Goal: Task Accomplishment & Management: Manage account settings

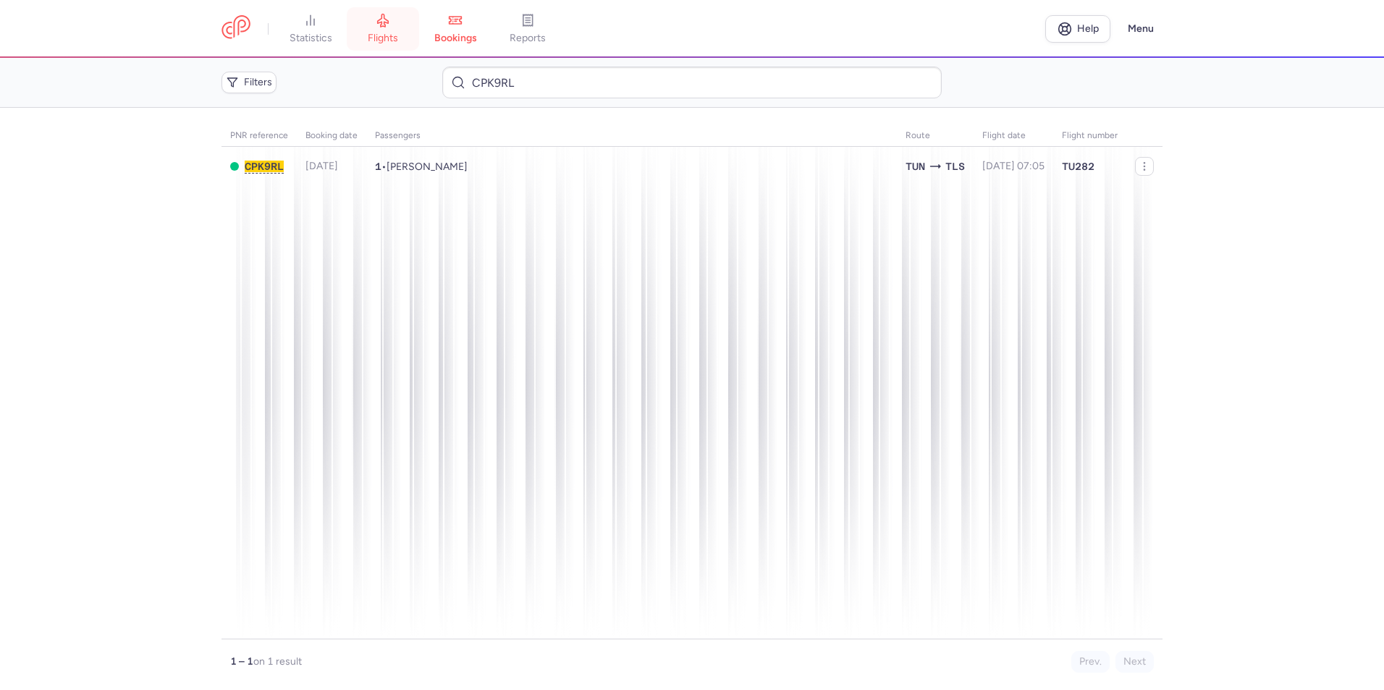
click at [394, 39] on span "flights" at bounding box center [383, 38] width 30 height 13
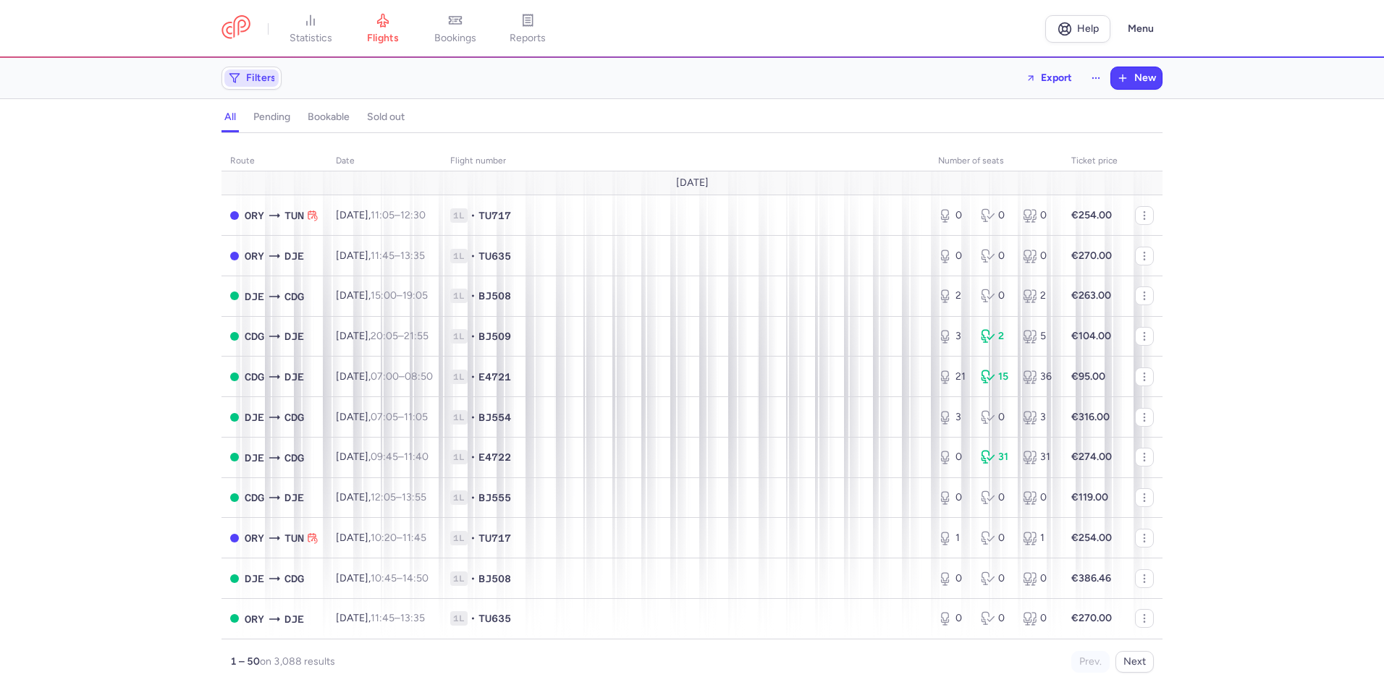
click at [276, 76] on span "Filters" at bounding box center [251, 77] width 54 height 17
click at [275, 83] on span "Filters" at bounding box center [251, 77] width 54 height 17
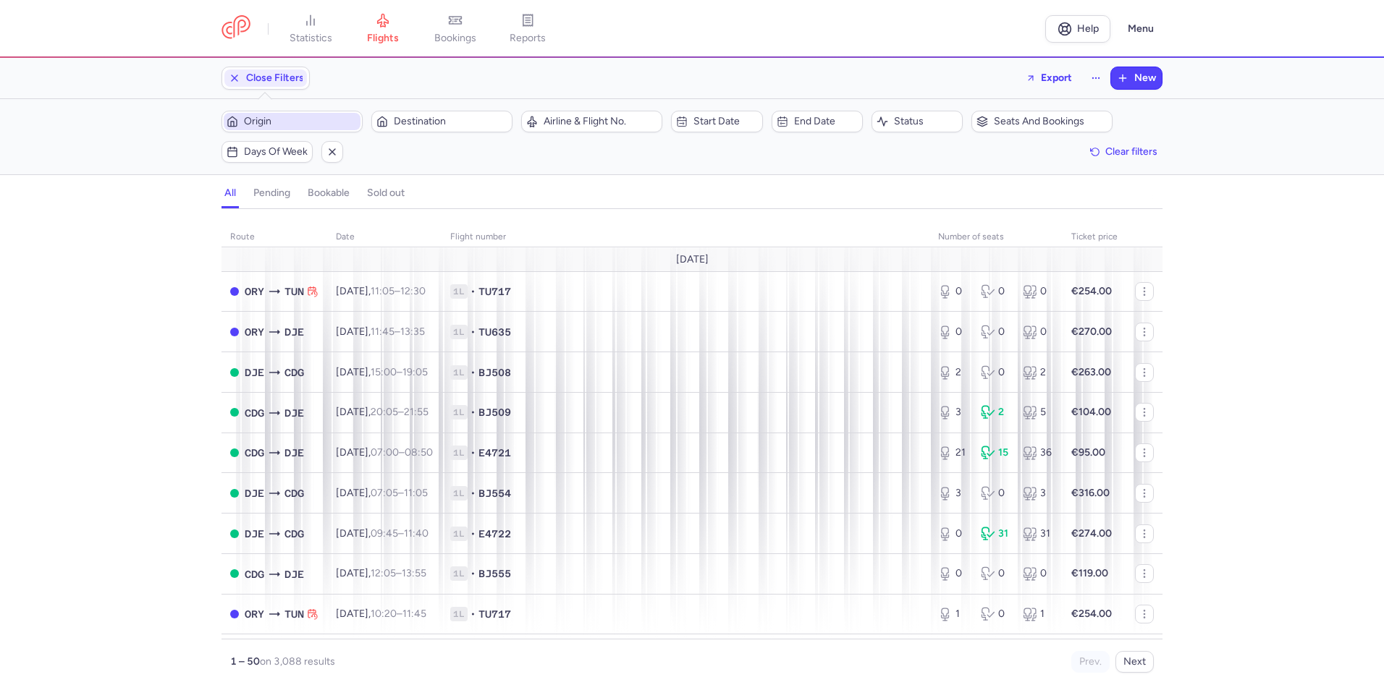
click at [286, 122] on span "Origin" at bounding box center [301, 122] width 114 height 12
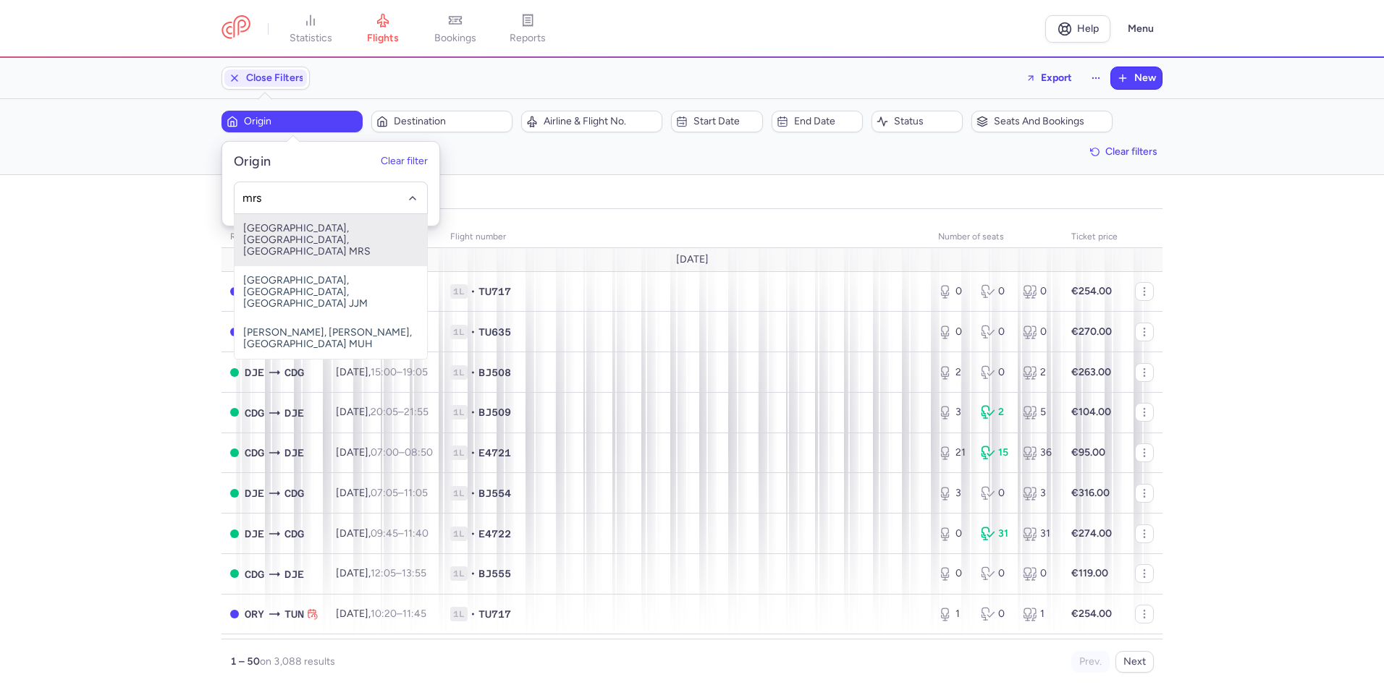
click at [308, 234] on span "Marseille Provence Airport, Marseille, France MRS" at bounding box center [330, 240] width 192 height 52
type input "mrs"
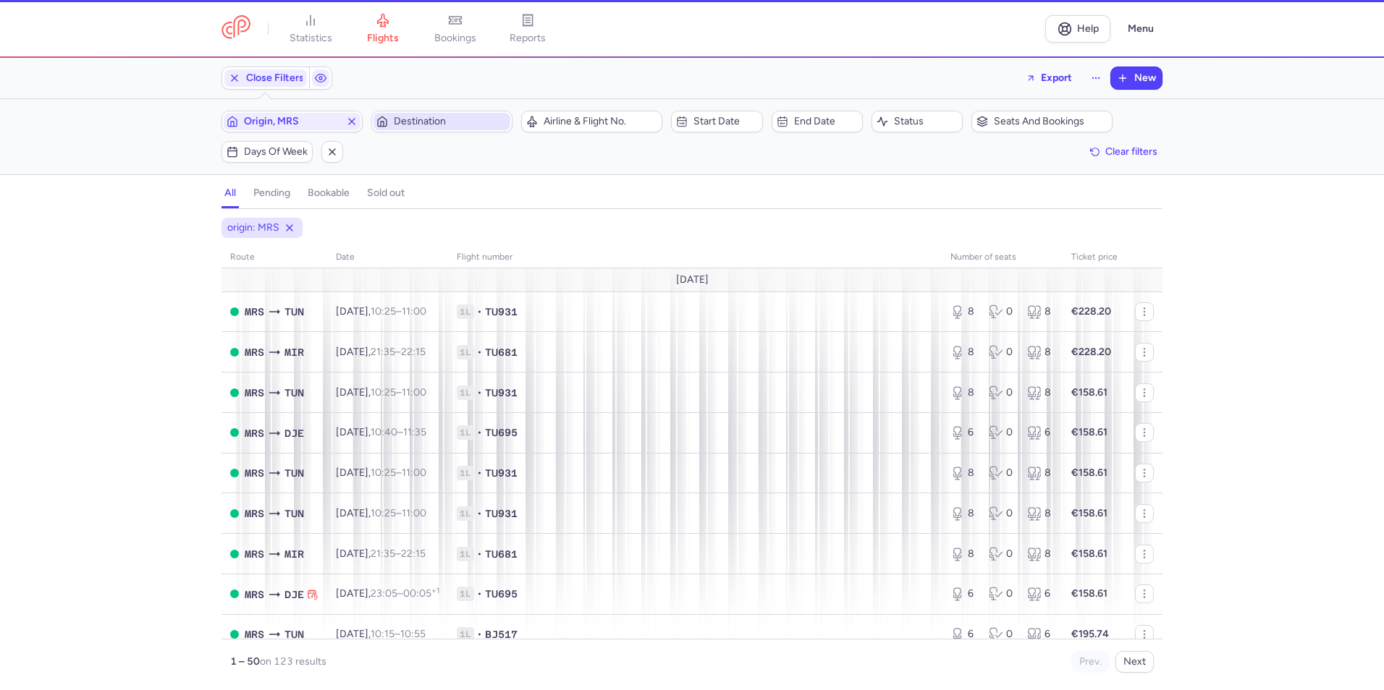
click at [419, 118] on span "Destination" at bounding box center [451, 122] width 114 height 12
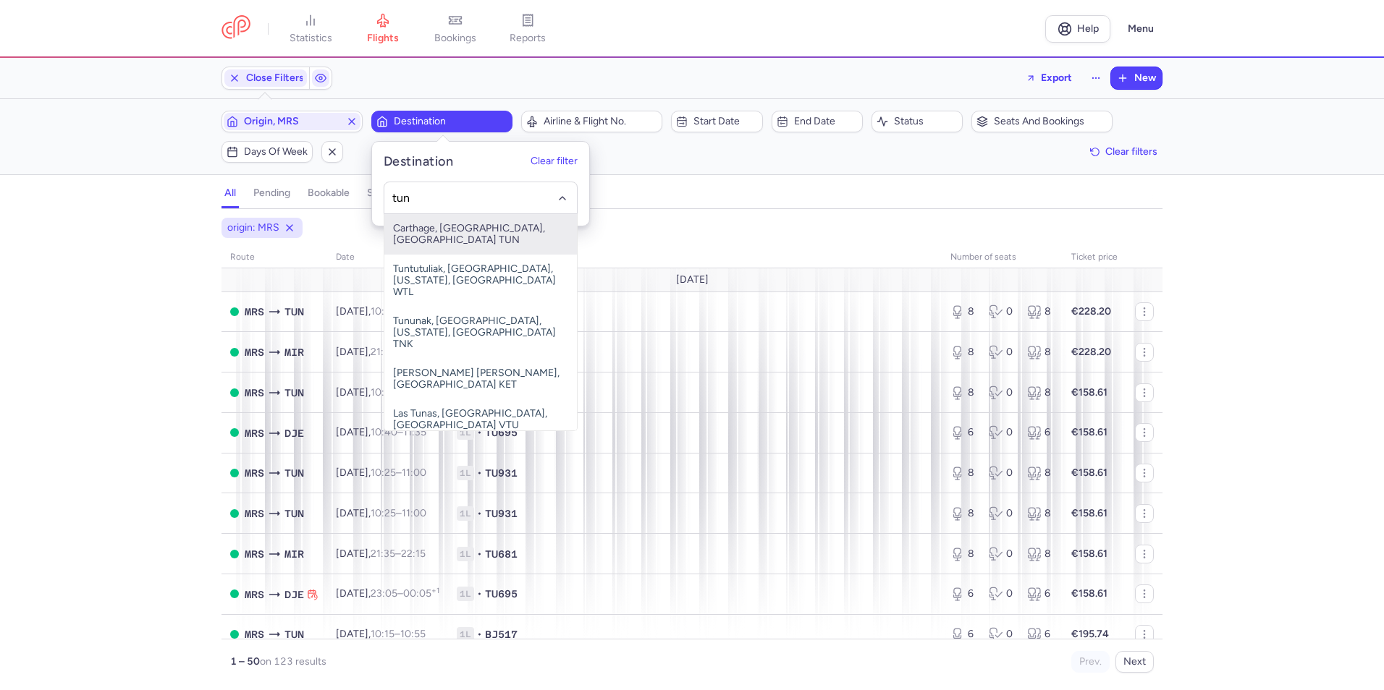
click at [428, 229] on span "Carthage, Tunis, Tunisia TUN" at bounding box center [480, 234] width 192 height 41
type input "tun"
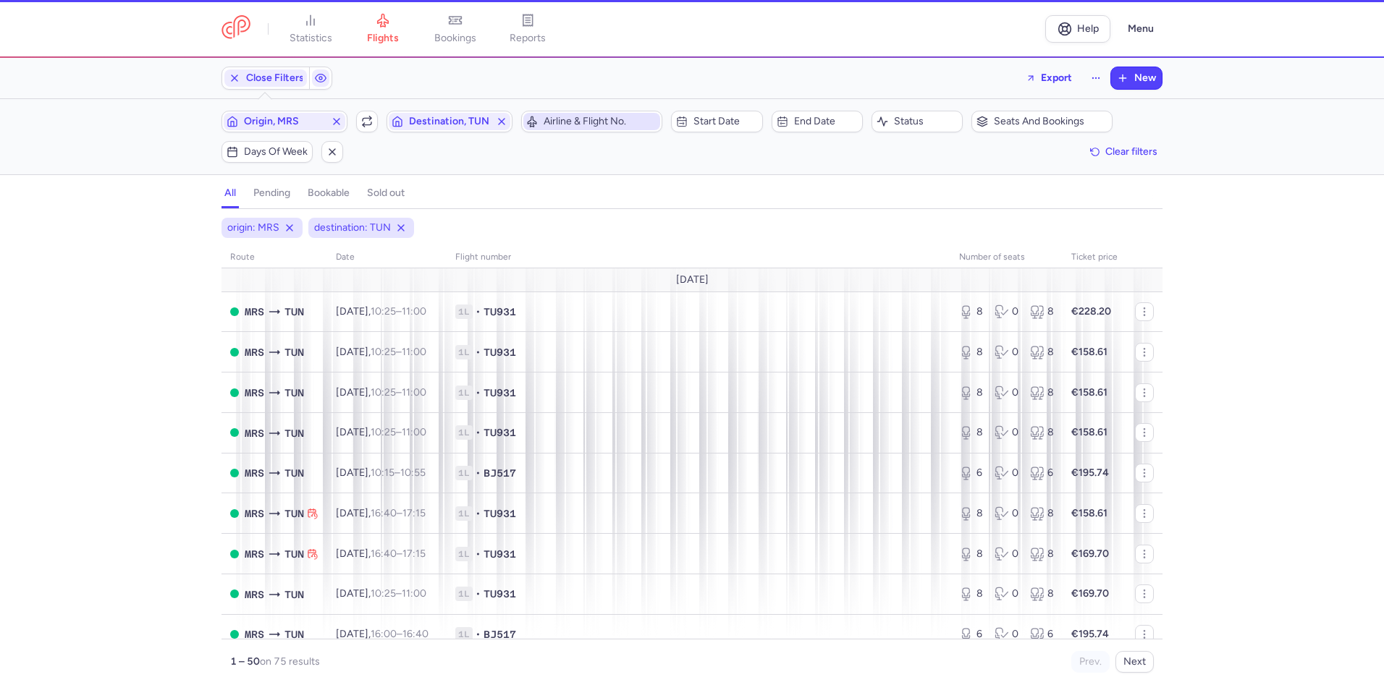
click at [569, 130] on span "Airline & Flight No." at bounding box center [591, 121] width 137 height 17
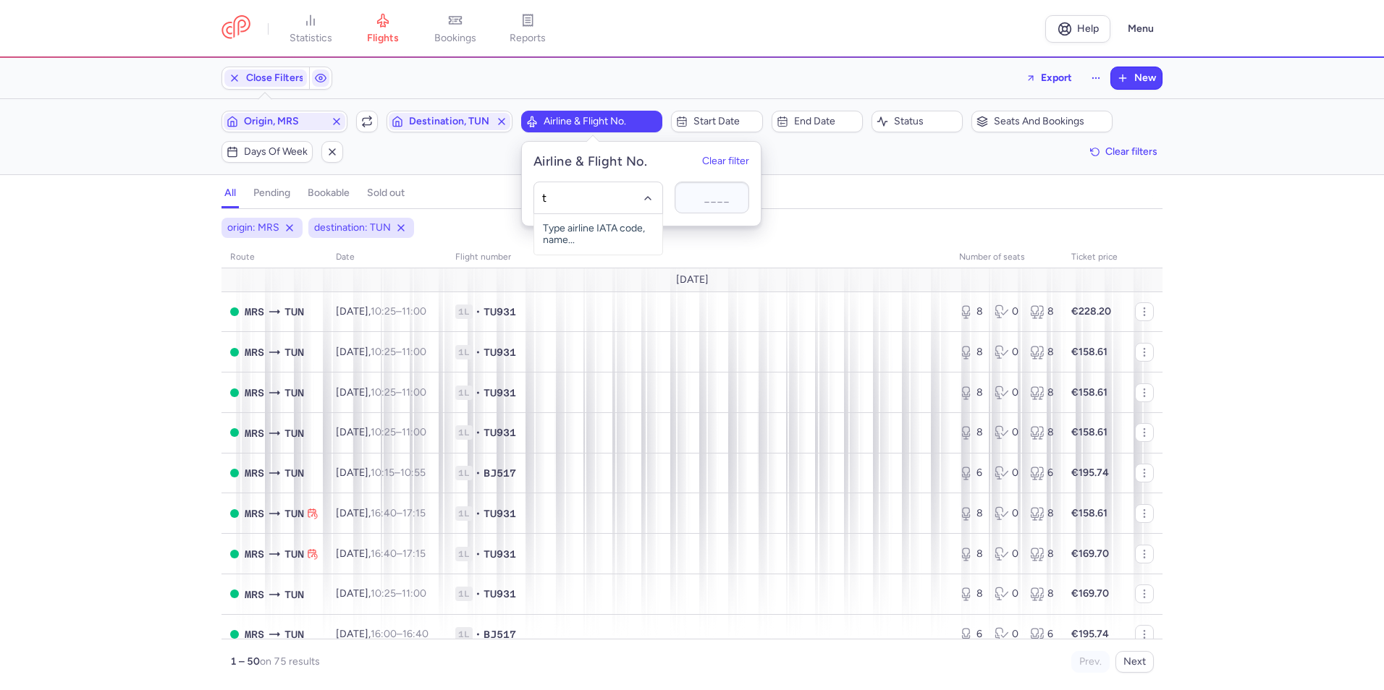
type input "tu"
click at [594, 384] on span "Tunisair" at bounding box center [580, 390] width 35 height 12
click at [715, 126] on span "Start date" at bounding box center [725, 122] width 64 height 12
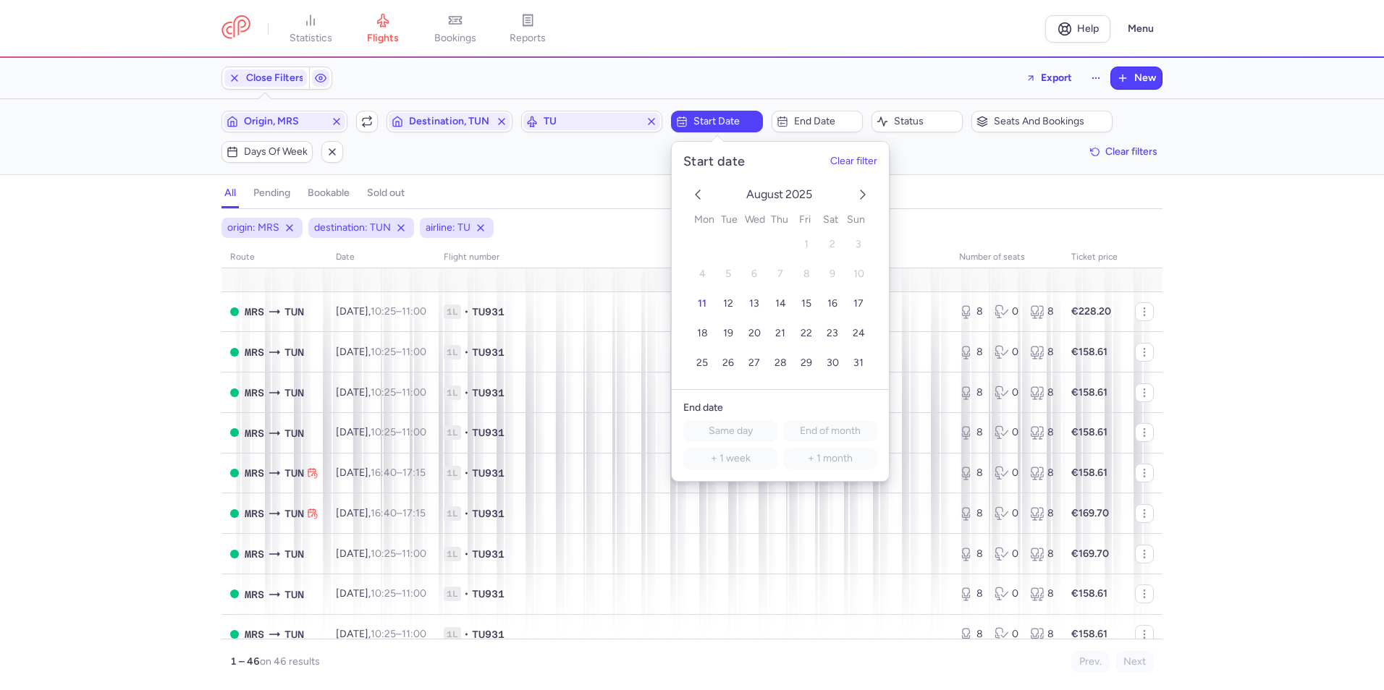
click at [870, 192] on icon "next month" at bounding box center [862, 194] width 17 height 17
click at [774, 278] on button "11" at bounding box center [780, 274] width 25 height 25
click at [755, 432] on button "Same day" at bounding box center [730, 431] width 94 height 22
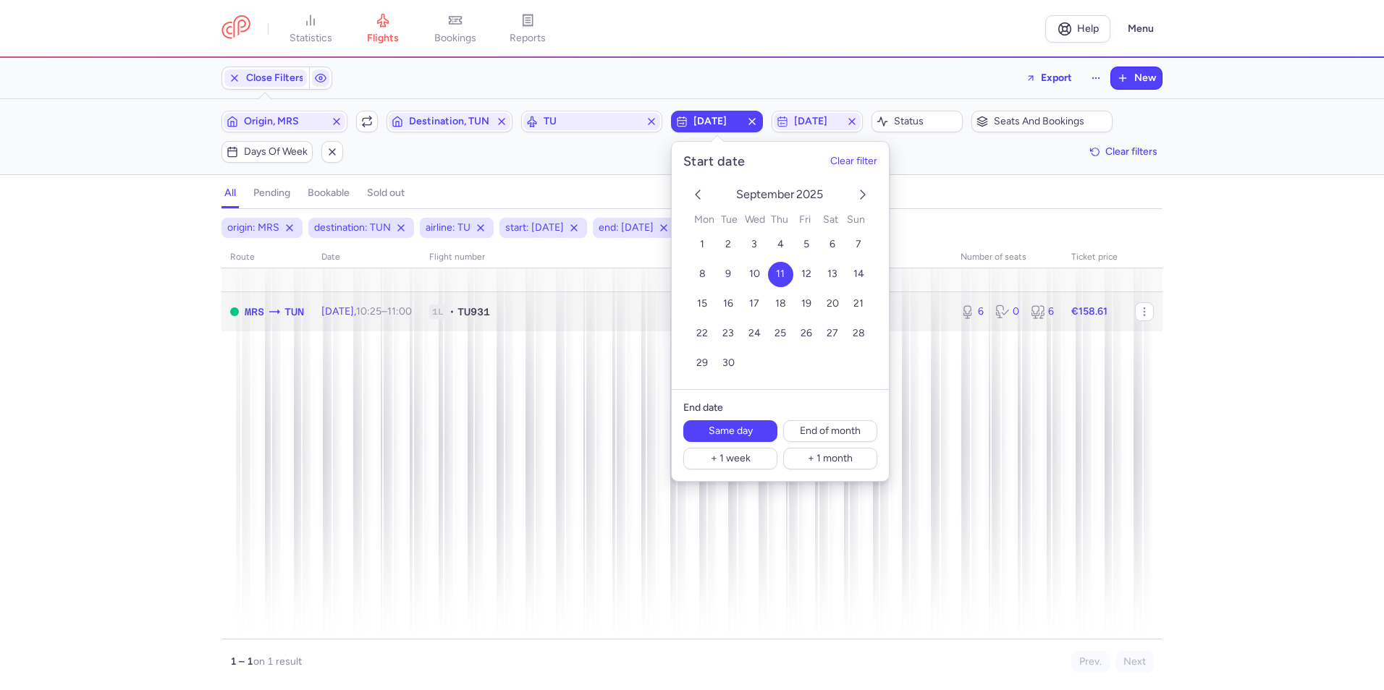
click at [556, 308] on span "1L • TU931" at bounding box center [686, 312] width 514 height 14
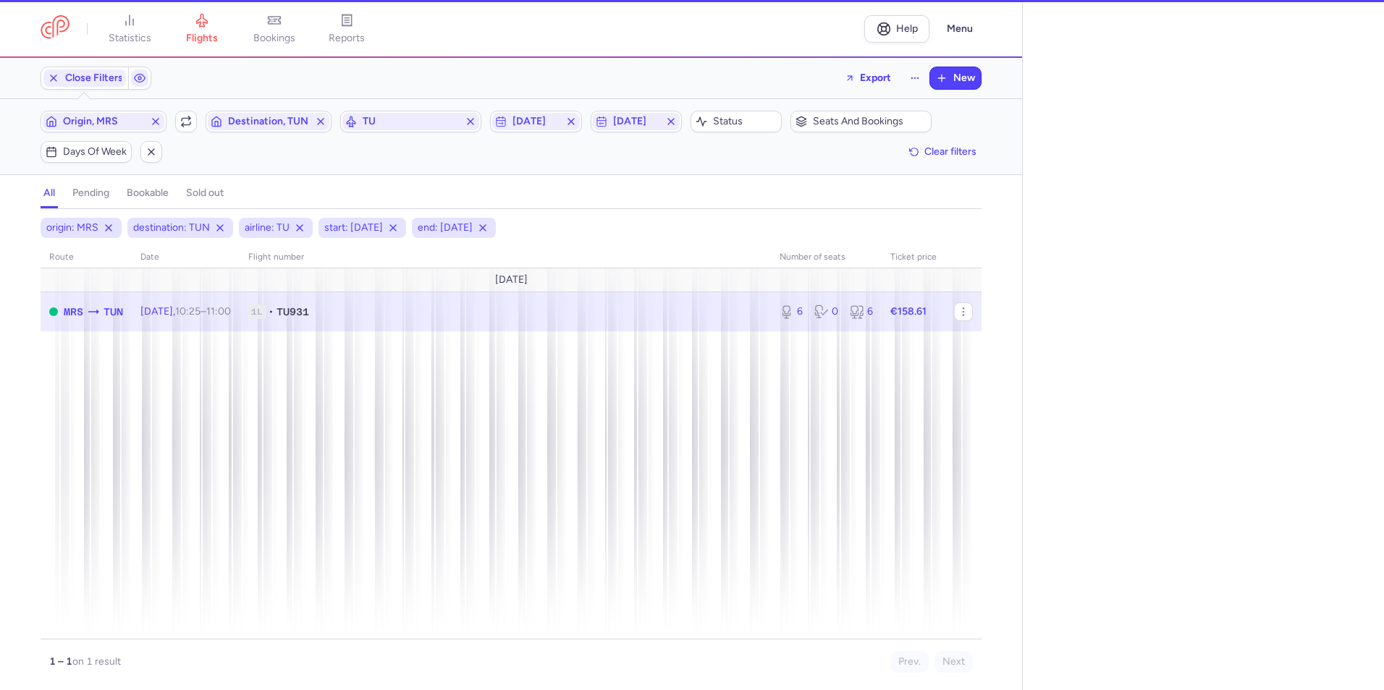
select select "days"
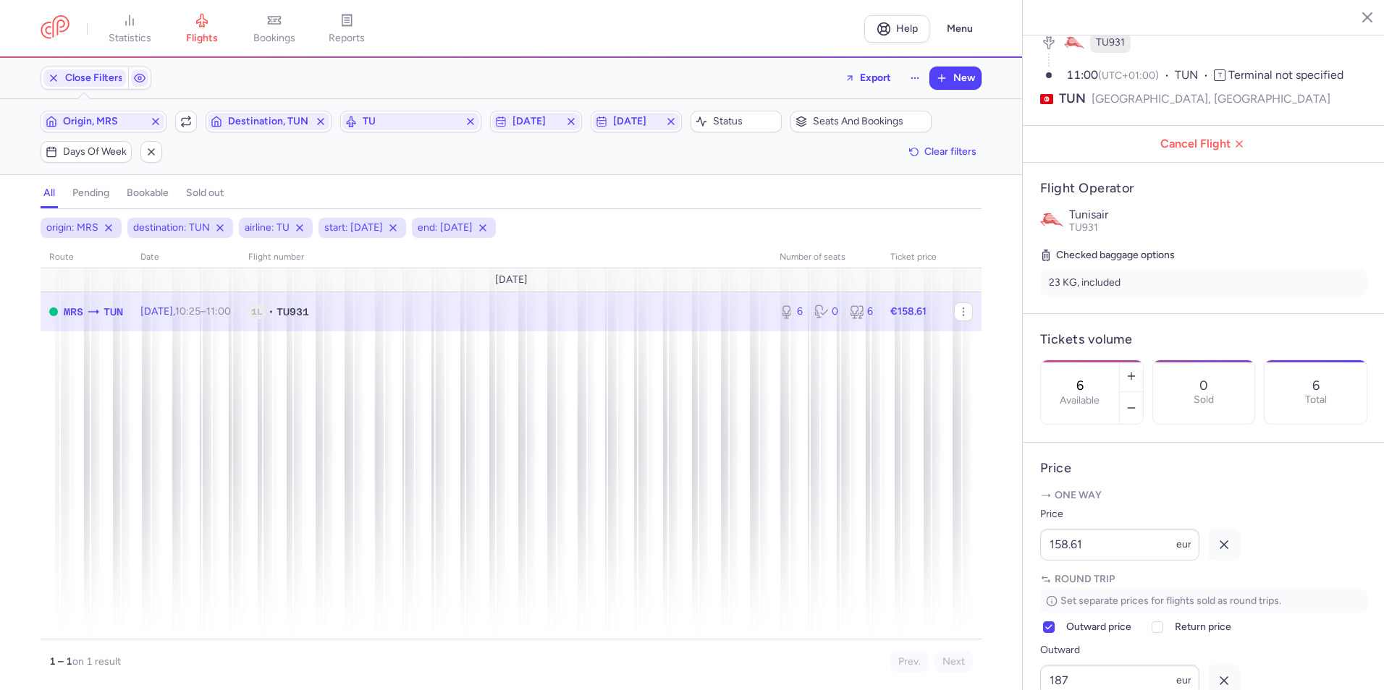
scroll to position [443, 0]
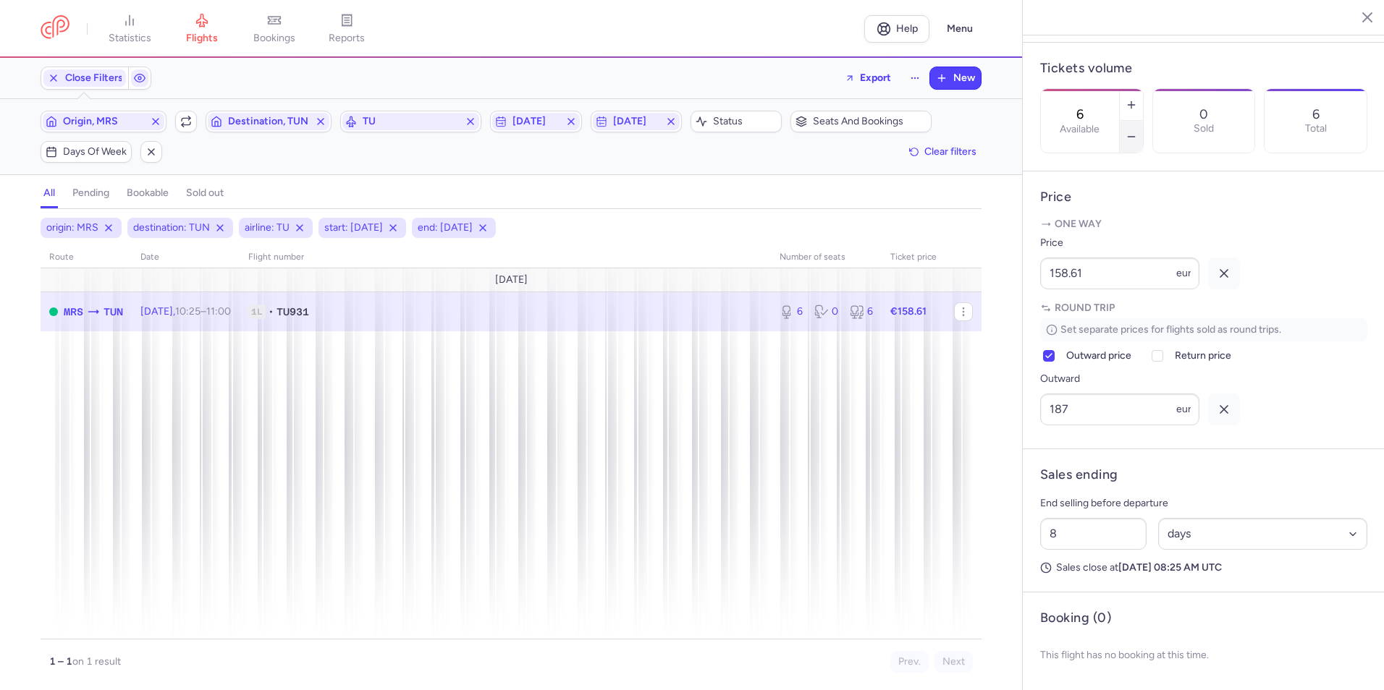
click at [1143, 121] on button "button" at bounding box center [1131, 137] width 23 height 32
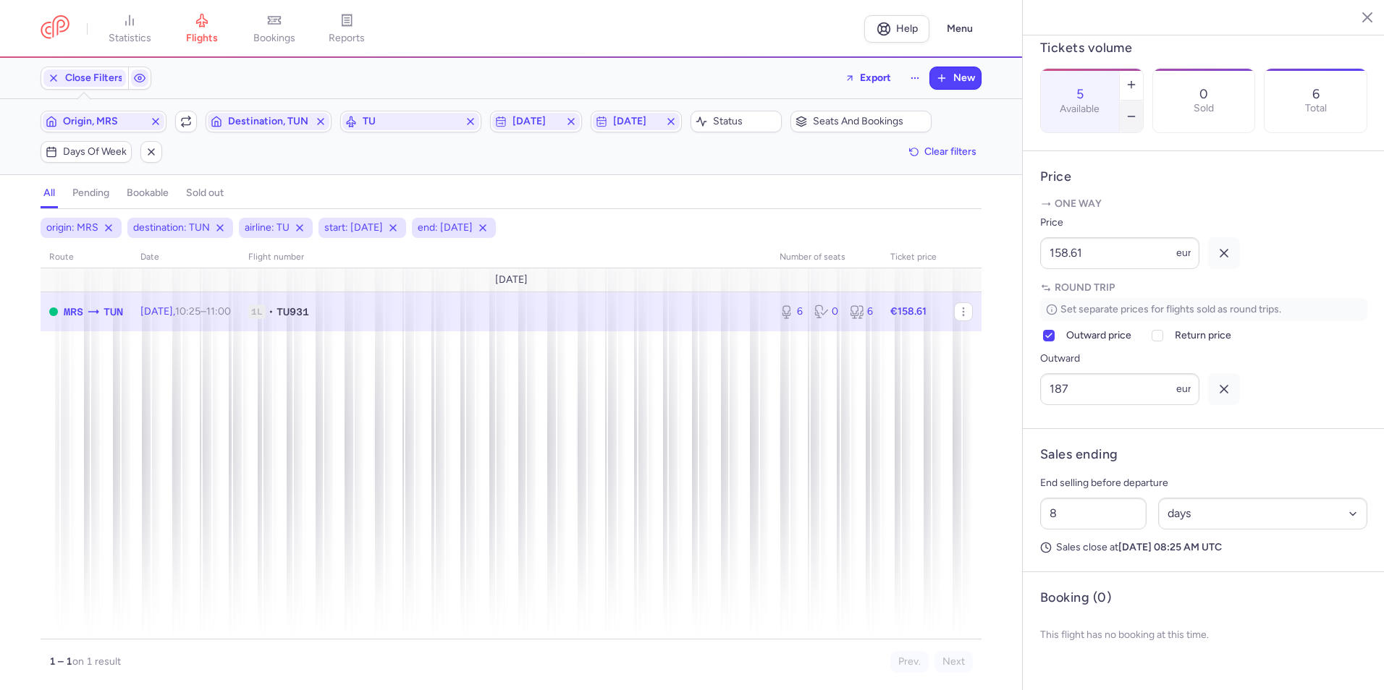
click at [1143, 101] on button "button" at bounding box center [1131, 117] width 23 height 32
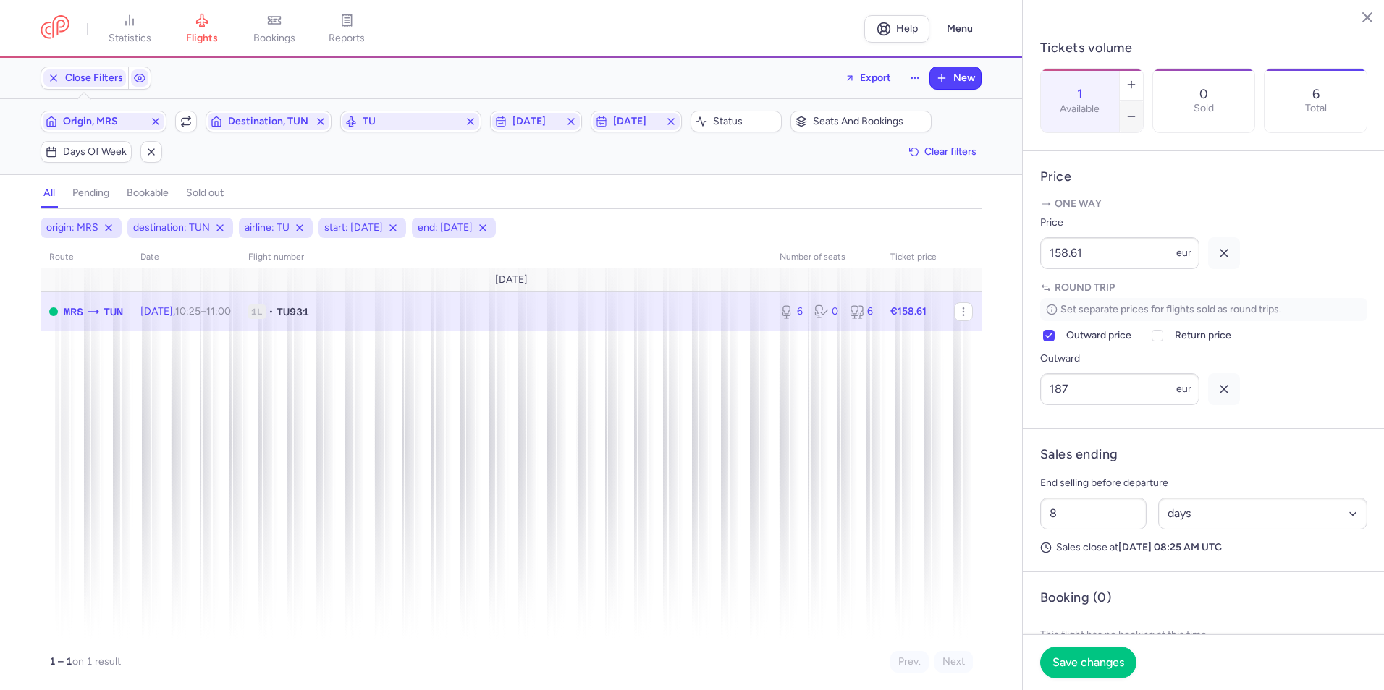
type input "0"
click at [1071, 530] on input "8" at bounding box center [1093, 514] width 106 height 32
click at [1088, 672] on button "Save changes" at bounding box center [1088, 662] width 96 height 32
type input "5683"
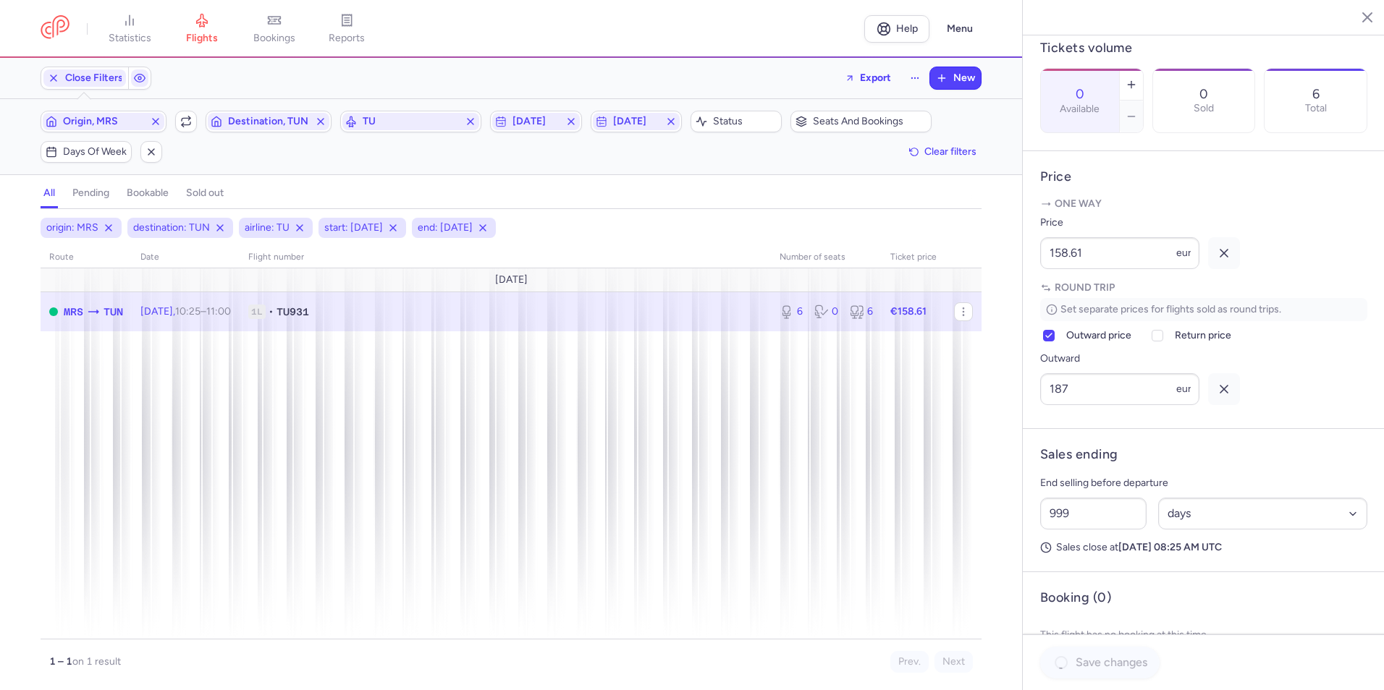
select select "hours"
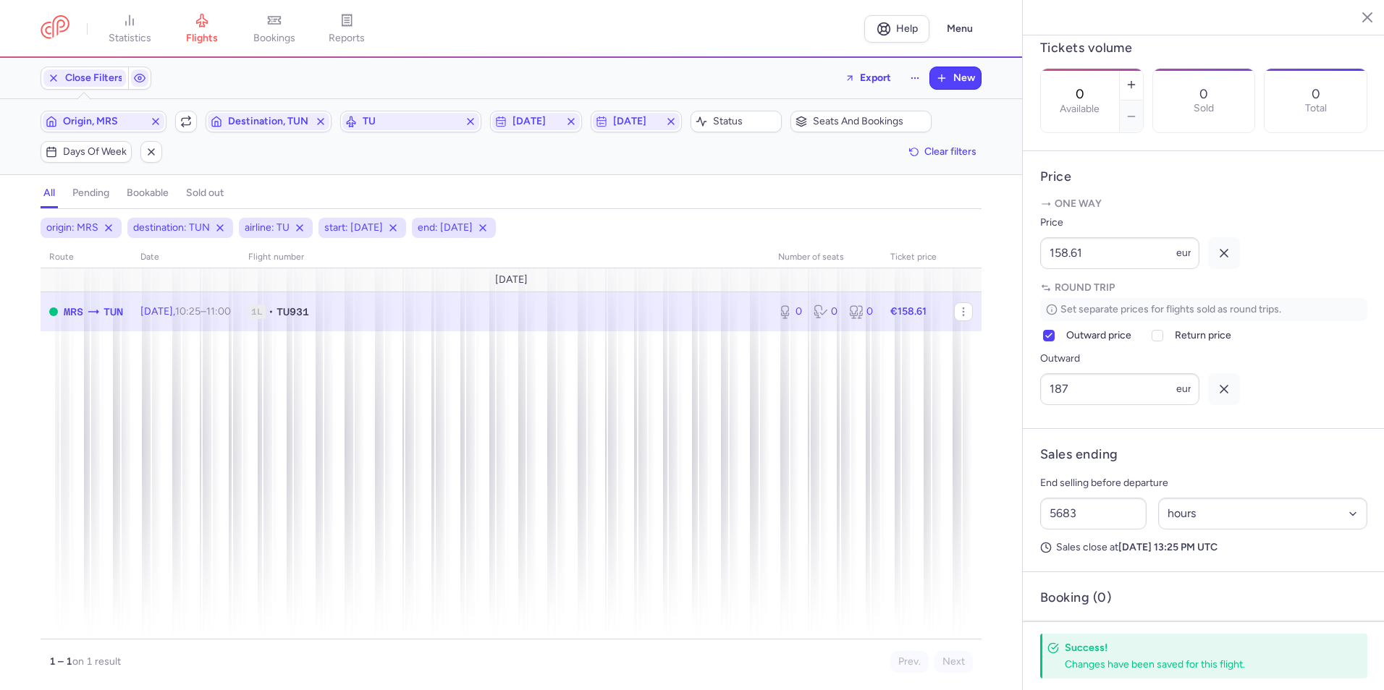
type input "8"
select select "days"
